Goal: Task Accomplishment & Management: Manage account settings

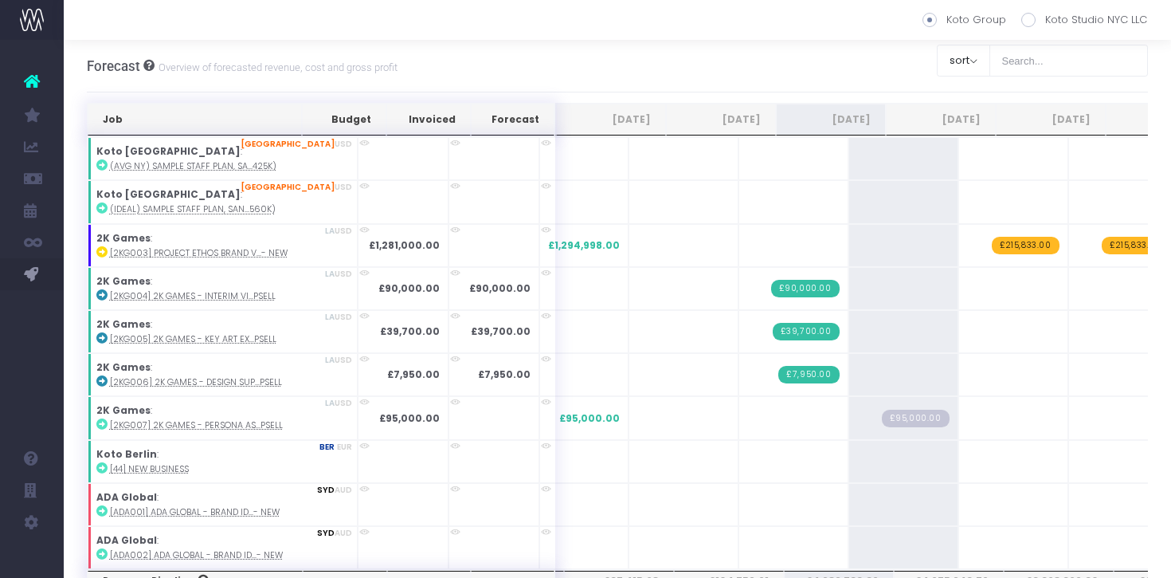
click at [1030, 13] on span at bounding box center [1028, 20] width 14 height 14
click at [1045, 13] on input "Koto Studio NYC LLC" at bounding box center [1050, 17] width 10 height 10
radio input "true"
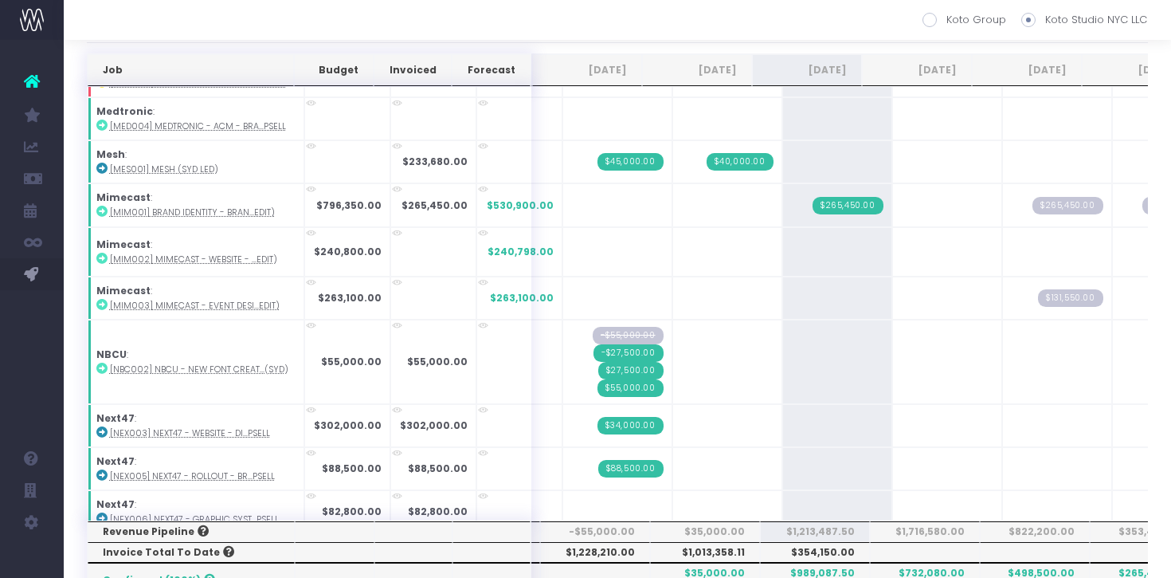
scroll to position [1382, 0]
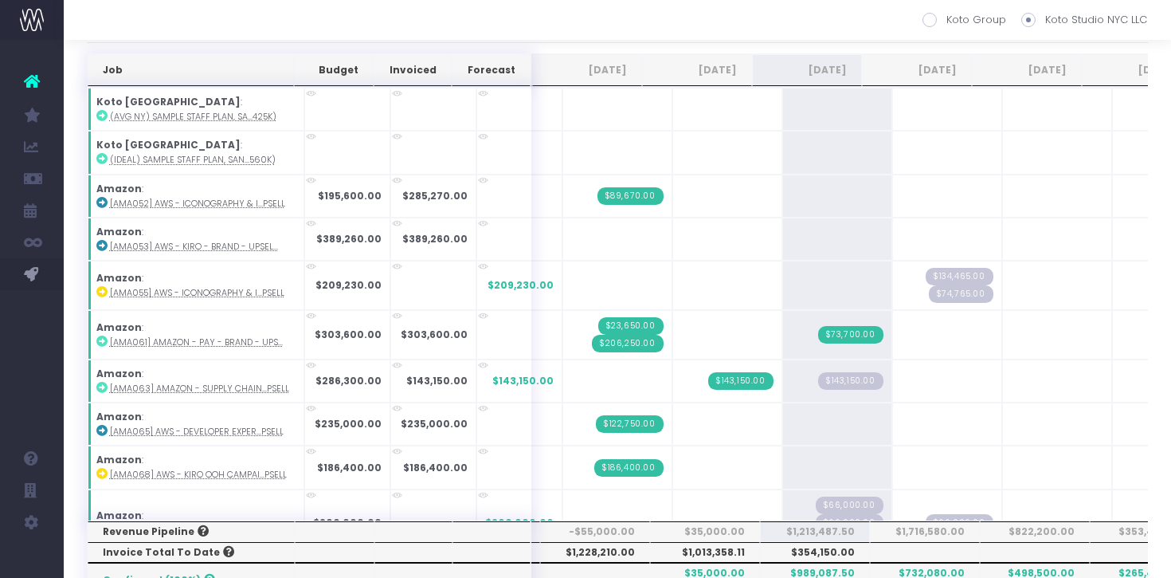
click at [930, 15] on span at bounding box center [930, 20] width 14 height 14
click at [946, 15] on input "Koto Group" at bounding box center [951, 17] width 10 height 10
radio input "true"
